Goal: Task Accomplishment & Management: Manage account settings

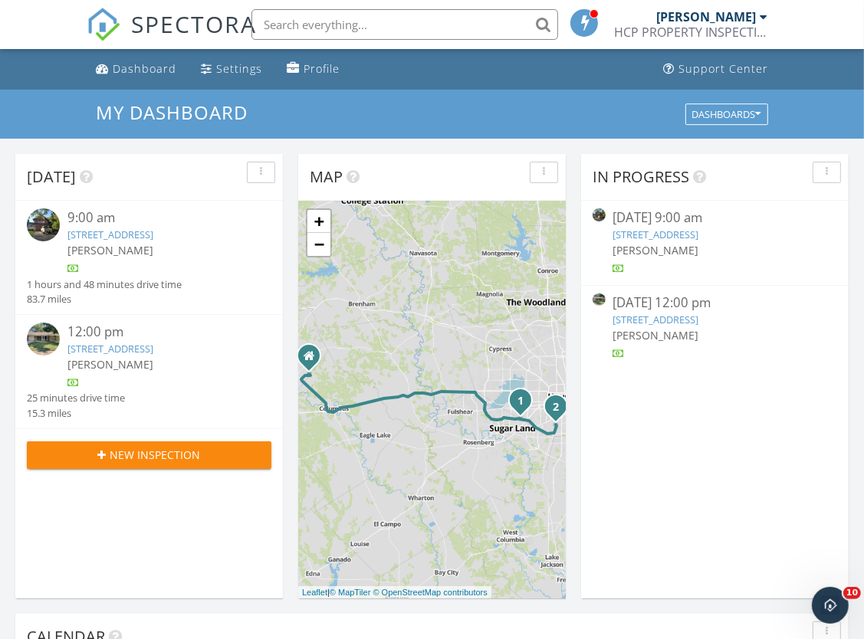
click at [139, 356] on link "[STREET_ADDRESS]" at bounding box center [110, 349] width 86 height 14
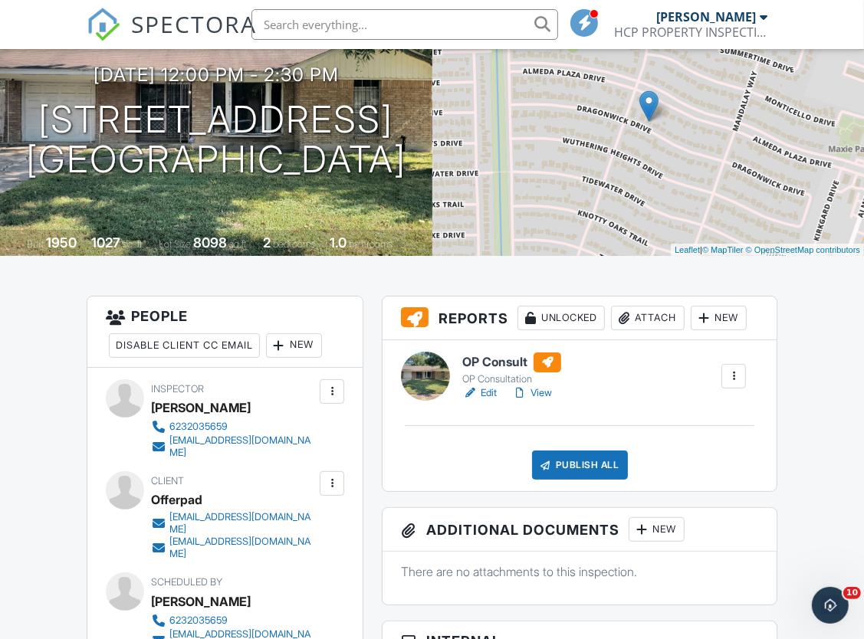
click at [493, 393] on link "Edit" at bounding box center [479, 393] width 34 height 15
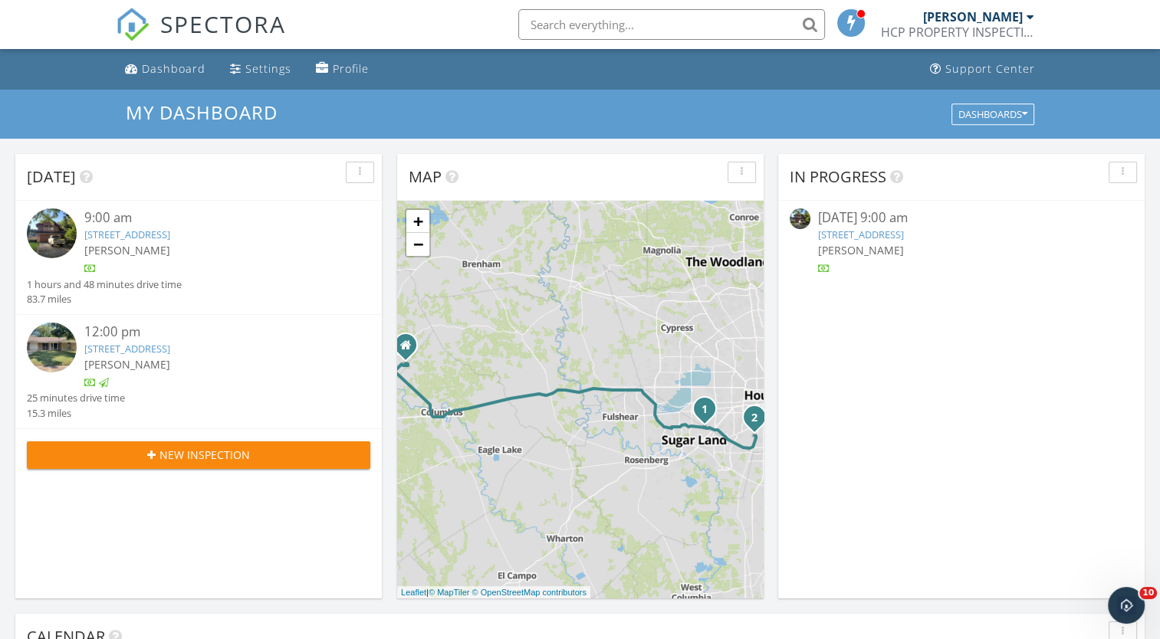
click at [170, 233] on link "10647 Chapel Hill Dr , Houston, TX 77099" at bounding box center [127, 235] width 86 height 14
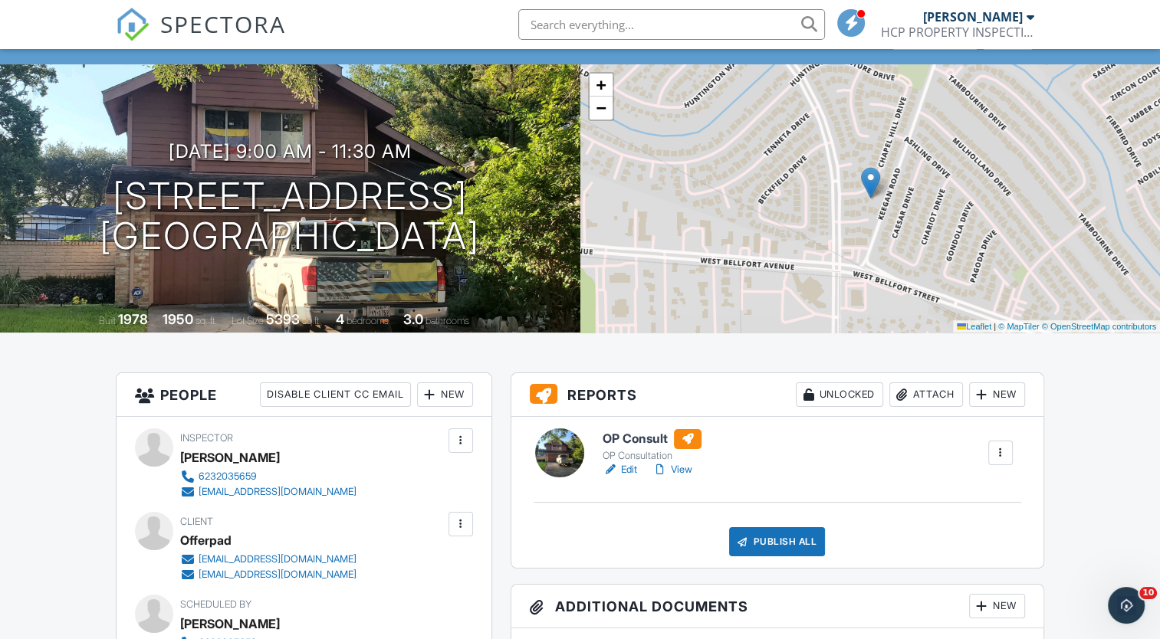
click at [628, 470] on link "Edit" at bounding box center [619, 469] width 34 height 15
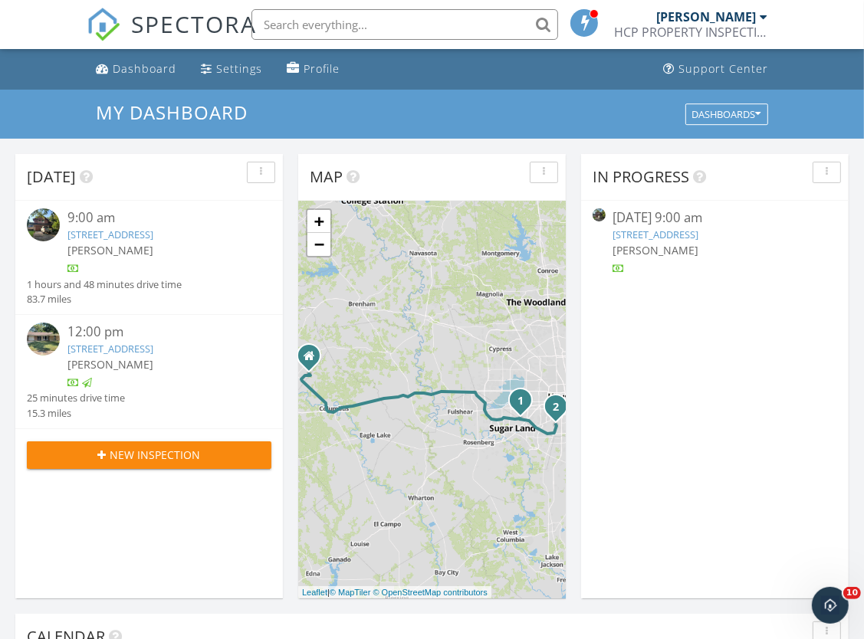
click at [149, 232] on link "10647 Chapel Hill Dr , Houston, TX 77099" at bounding box center [110, 235] width 86 height 14
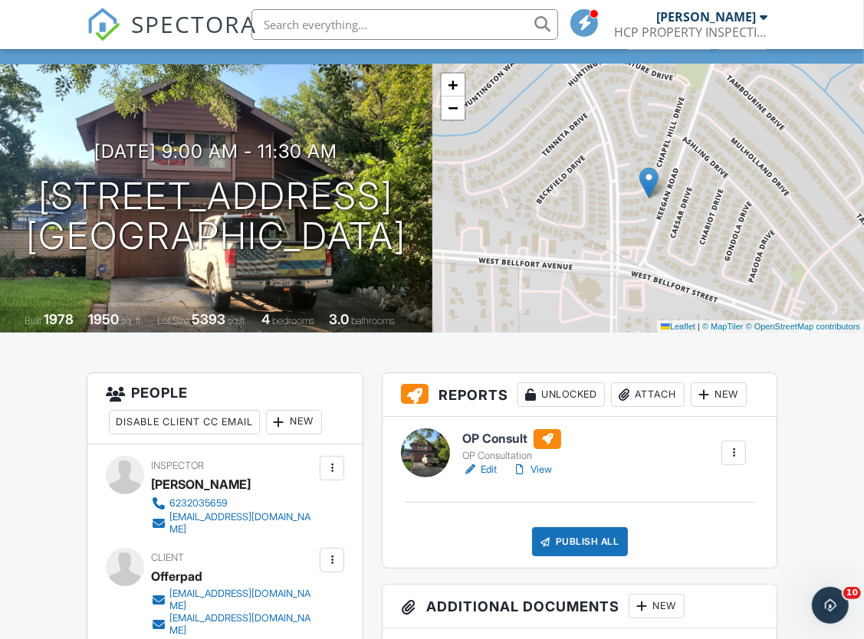
click at [488, 468] on link "Edit" at bounding box center [479, 469] width 34 height 15
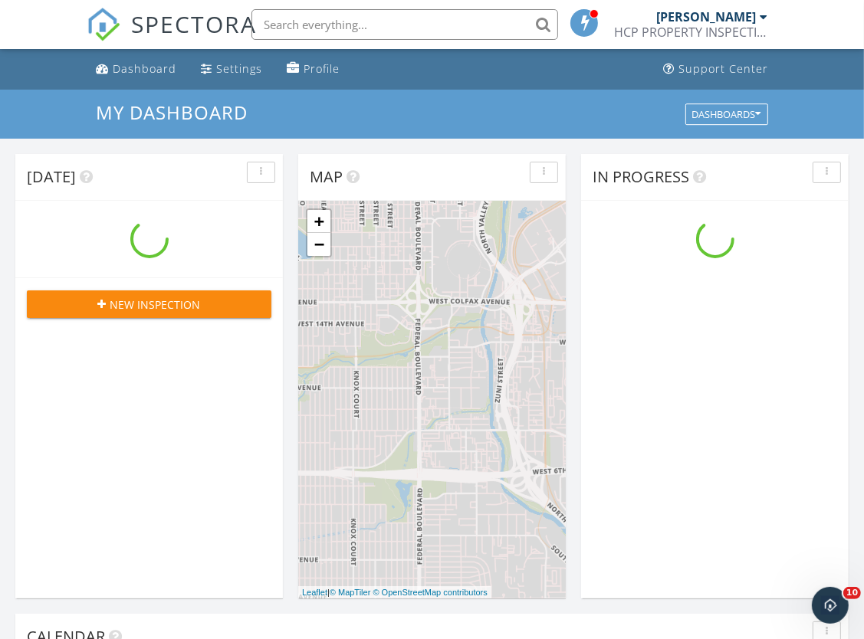
scroll to position [1419, 888]
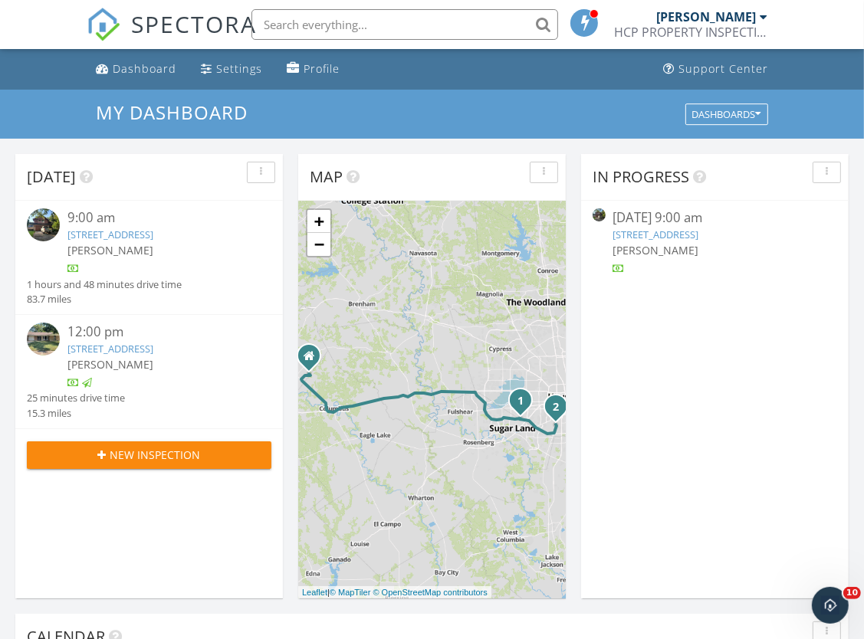
click at [139, 231] on link "[STREET_ADDRESS]" at bounding box center [110, 235] width 86 height 14
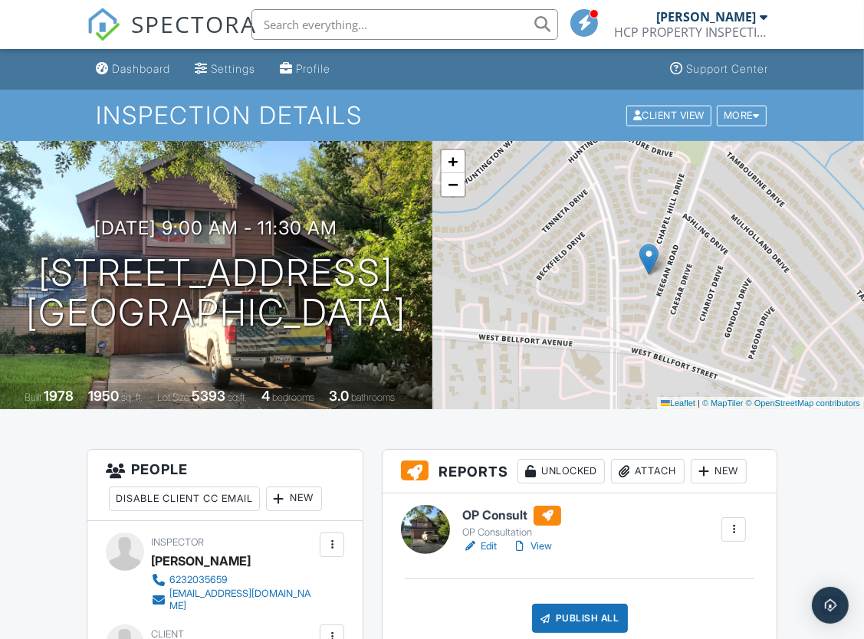
click at [487, 545] on link "Edit" at bounding box center [479, 546] width 34 height 15
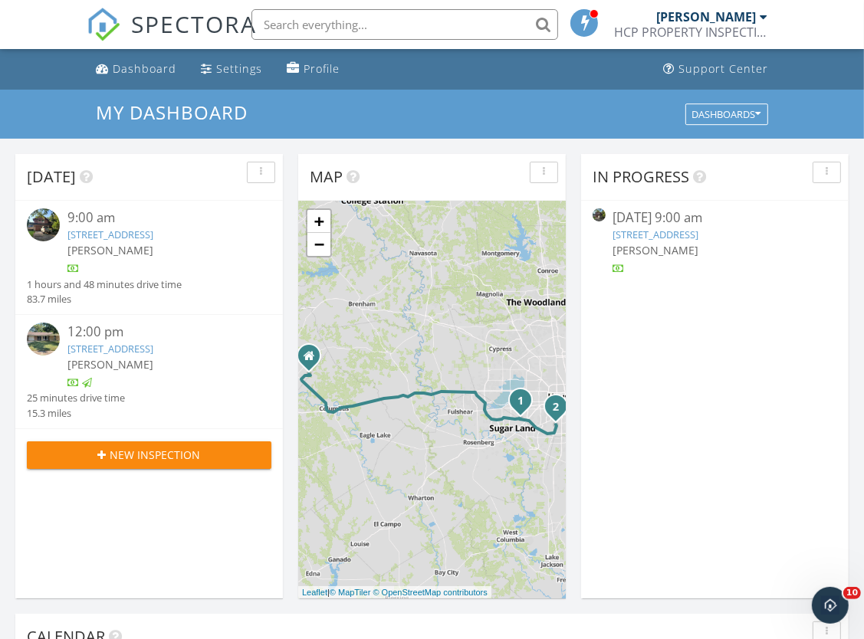
click at [153, 235] on link "[STREET_ADDRESS]" at bounding box center [110, 235] width 86 height 14
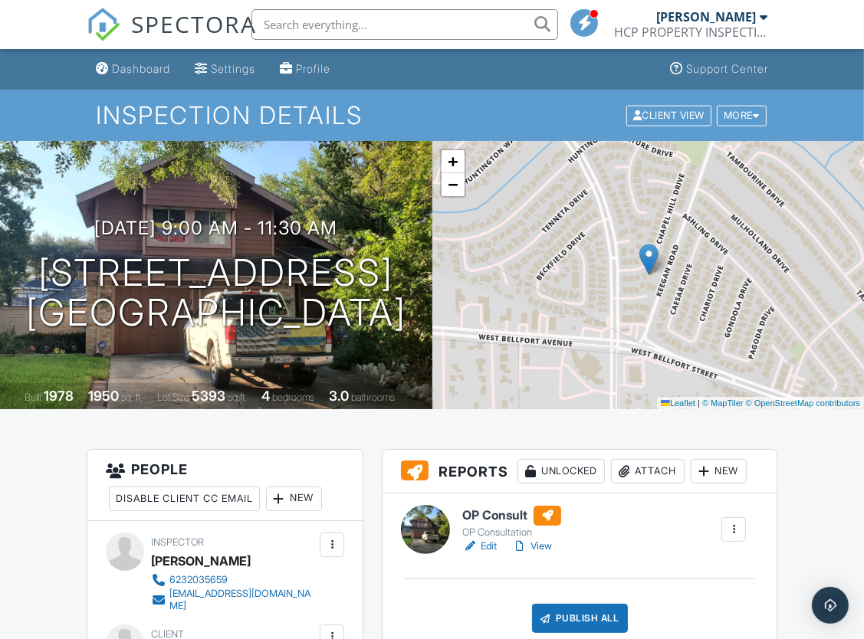
click at [487, 544] on link "Edit" at bounding box center [479, 546] width 34 height 15
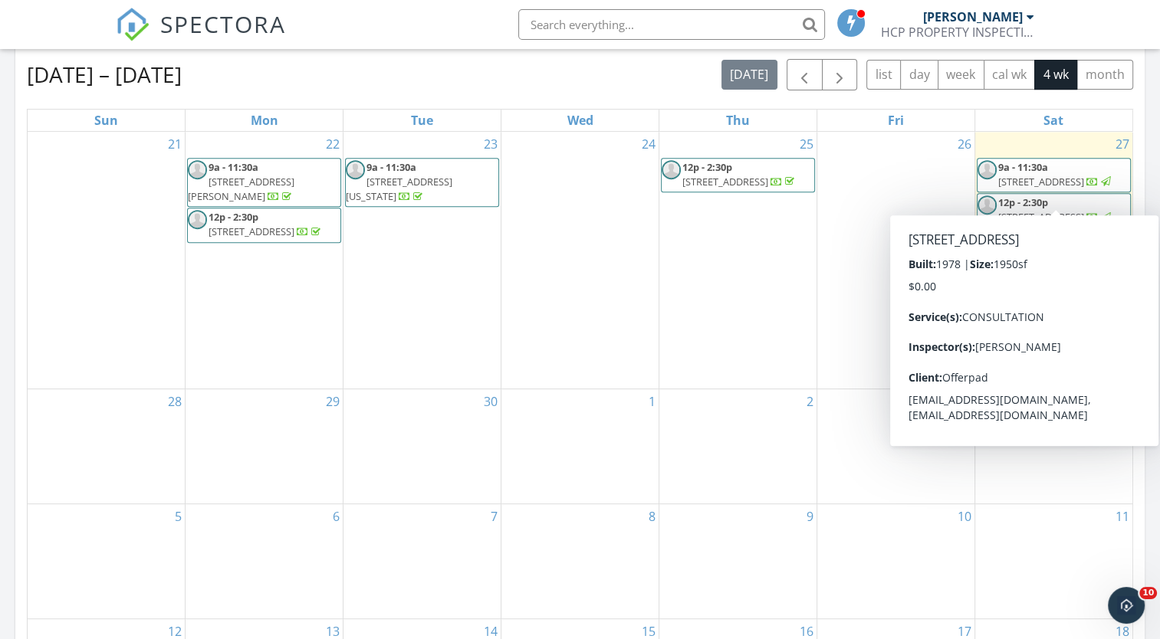
scroll to position [307, 0]
